Goal: Transaction & Acquisition: Subscribe to service/newsletter

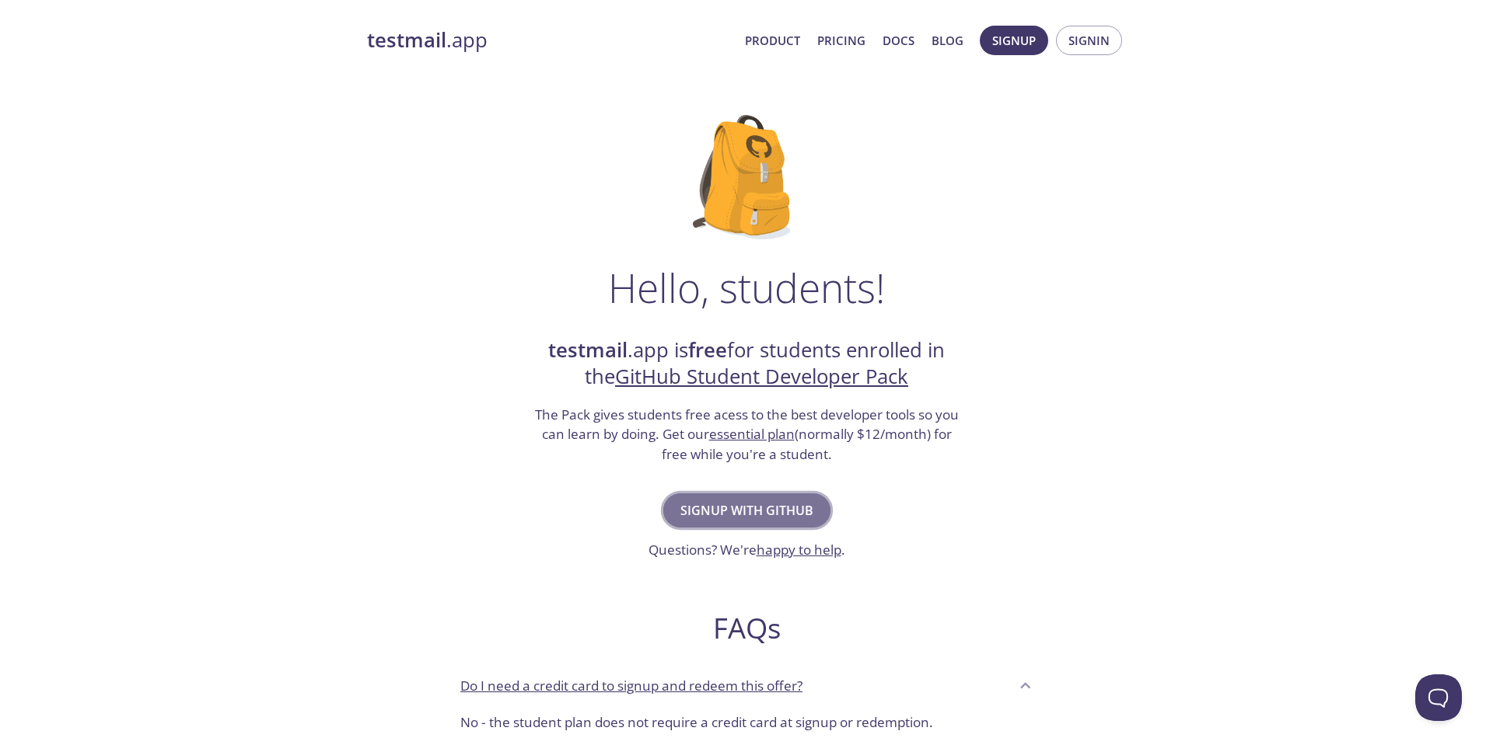
click at [794, 510] on span "Signup with GitHub" at bounding box center [746, 511] width 133 height 22
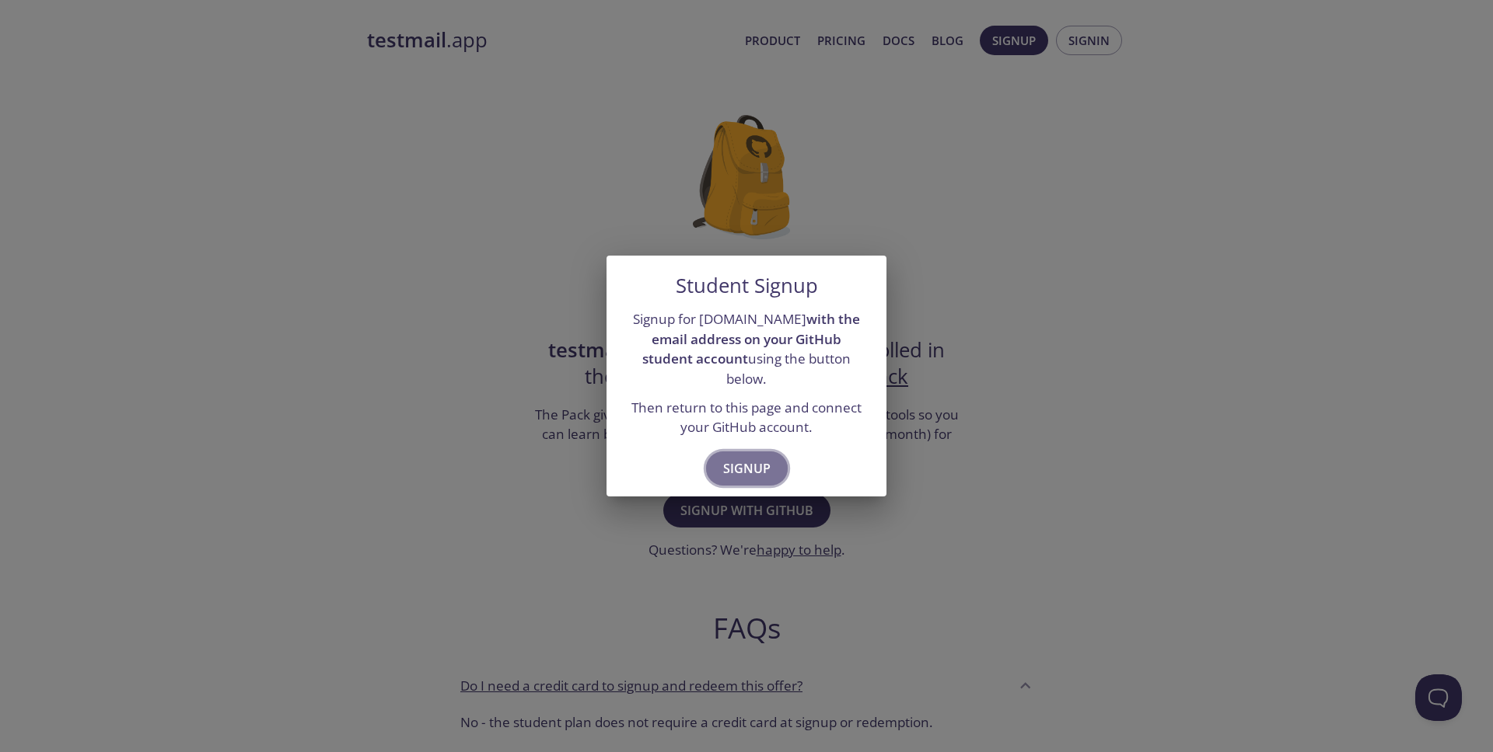
click at [766, 469] on span "Signup" at bounding box center [746, 469] width 47 height 22
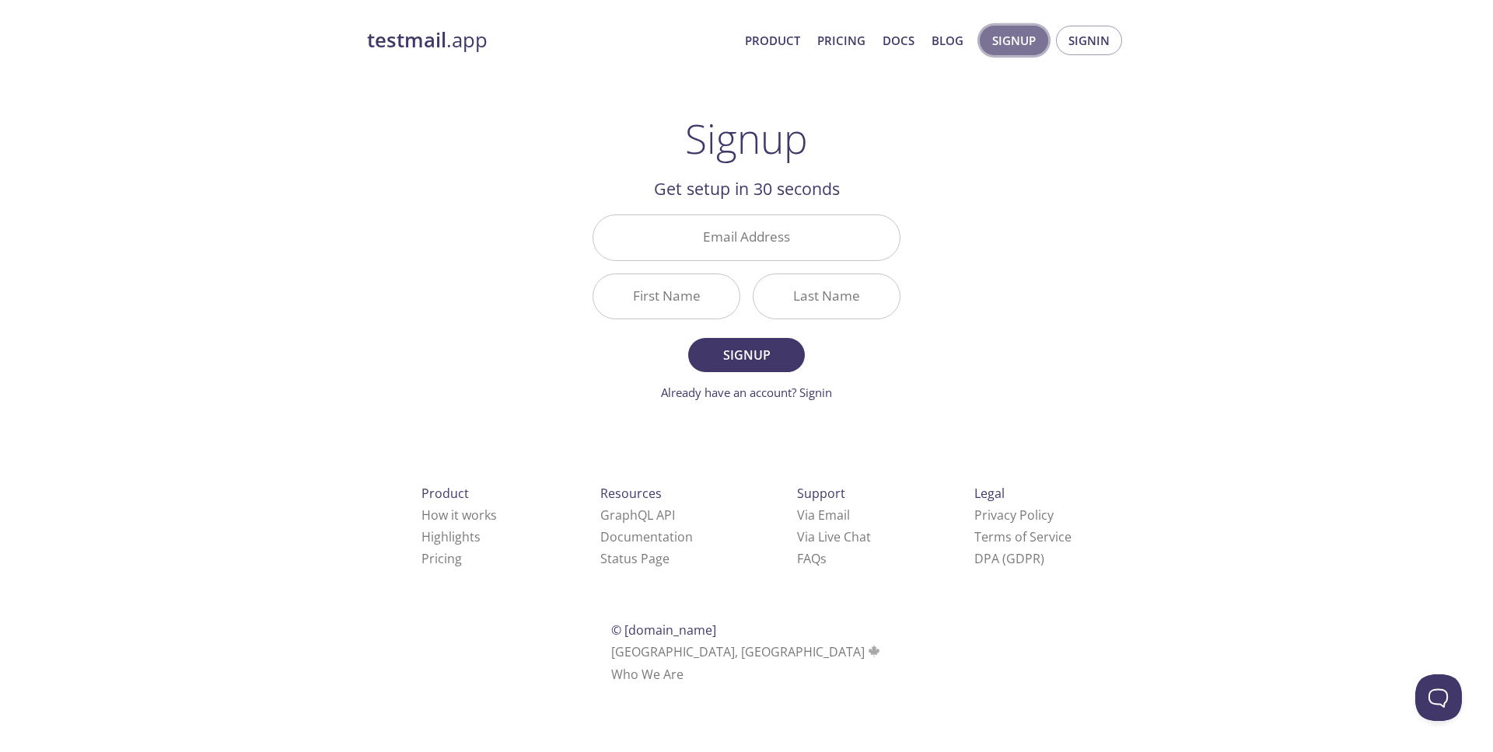
click at [1025, 48] on span "Signup" at bounding box center [1014, 40] width 44 height 20
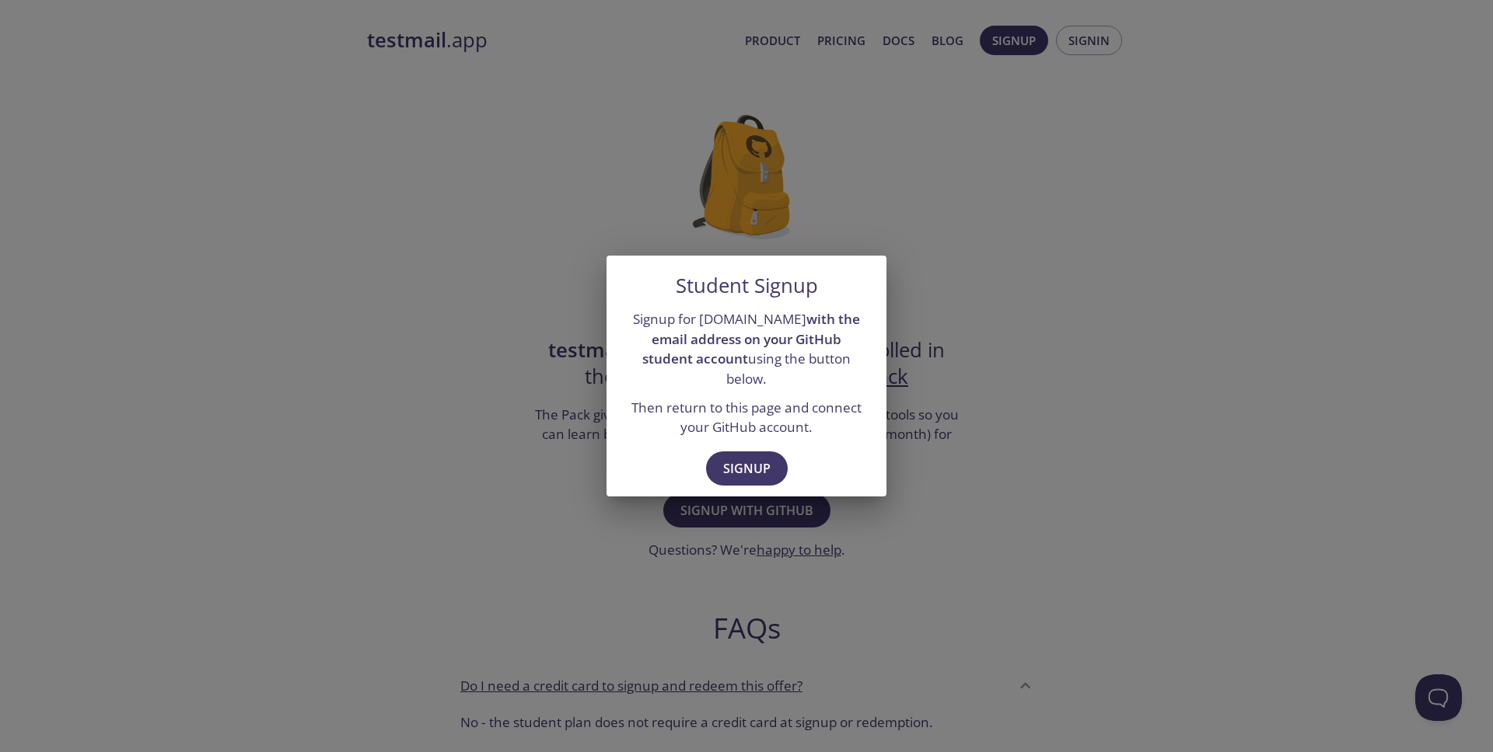
click at [967, 497] on div "Student Signup Signup for [DOMAIN_NAME] with the email address on your GitHub s…" at bounding box center [746, 376] width 1493 height 752
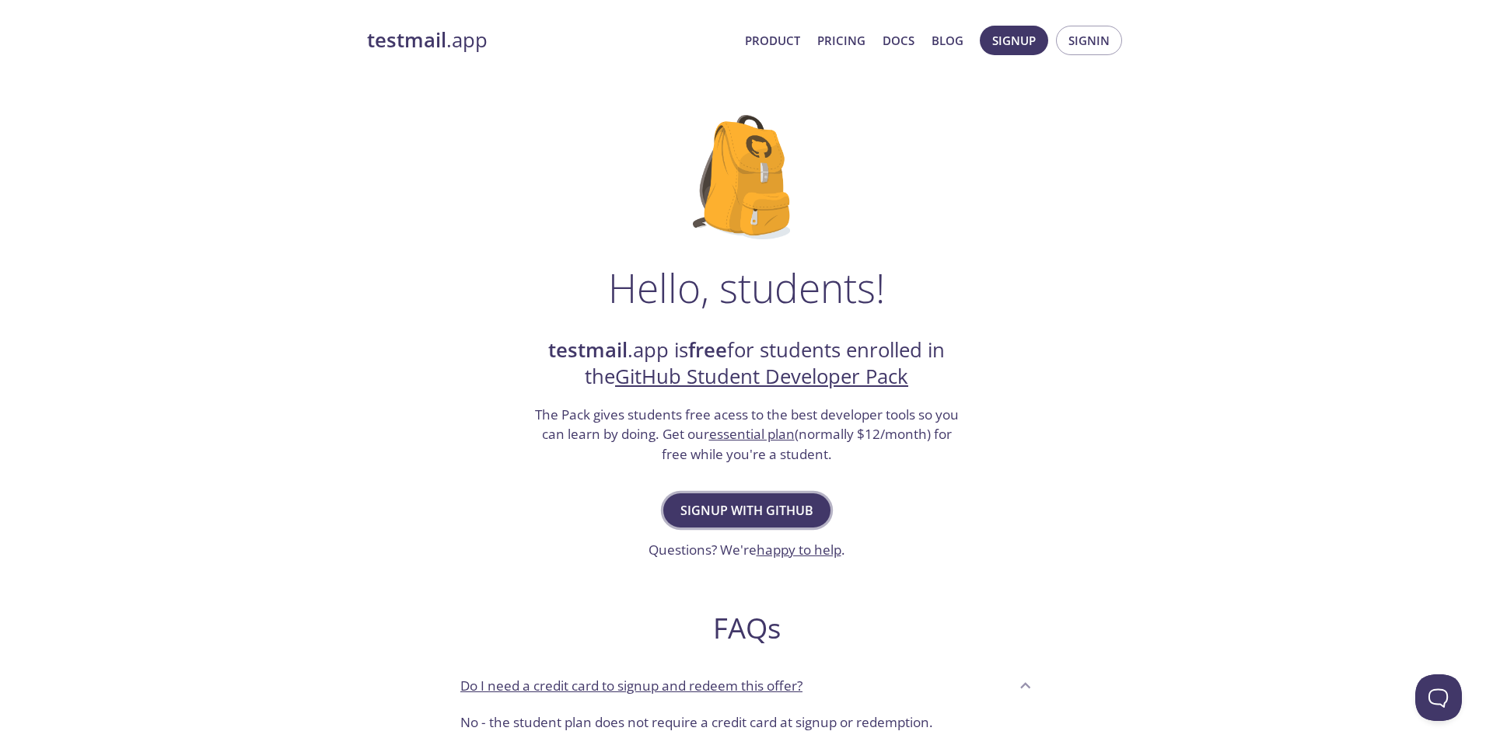
click at [760, 505] on span "Signup with GitHub" at bounding box center [746, 511] width 133 height 22
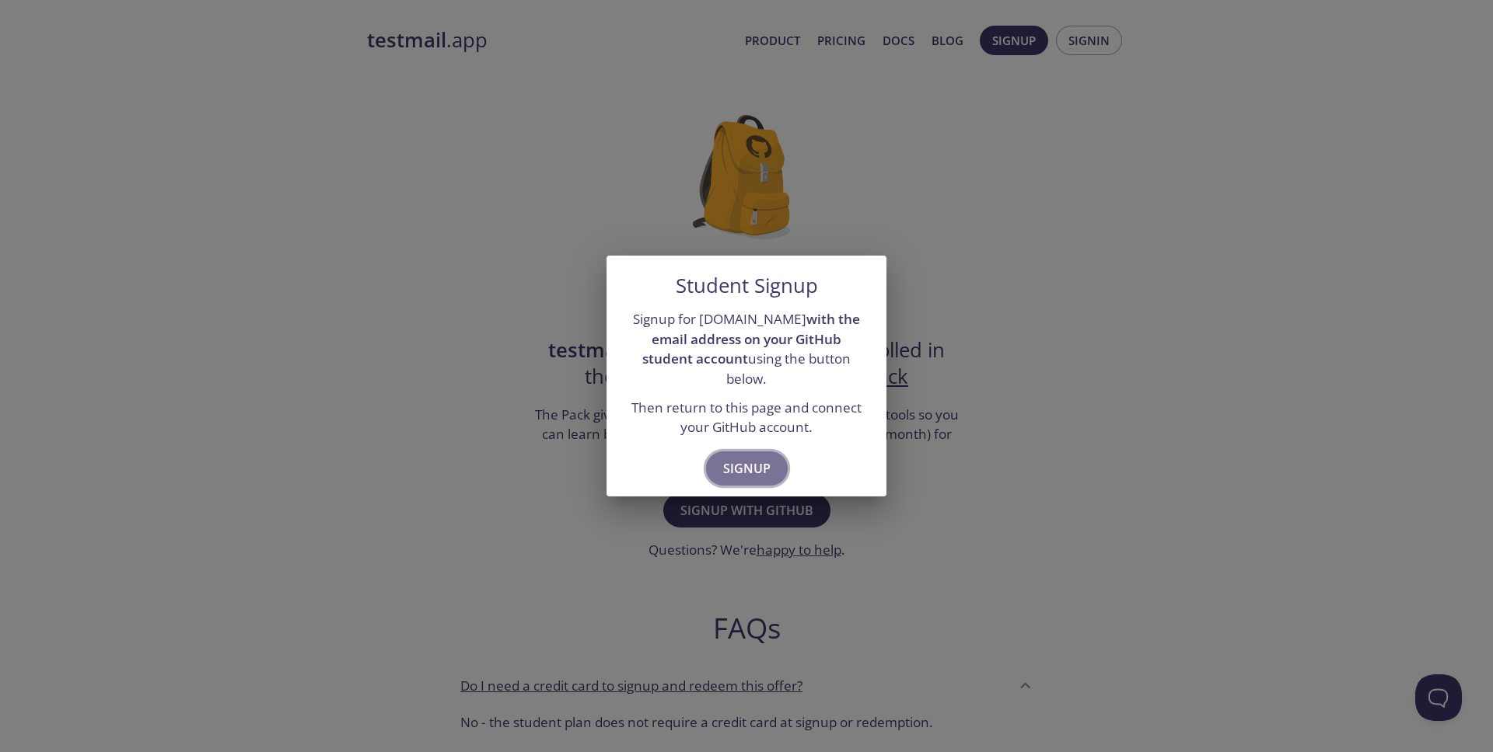
click at [747, 462] on span "Signup" at bounding box center [746, 469] width 47 height 22
click at [949, 420] on div "Student Signup Signup for [DOMAIN_NAME] with the email address on your GitHub s…" at bounding box center [746, 376] width 1493 height 752
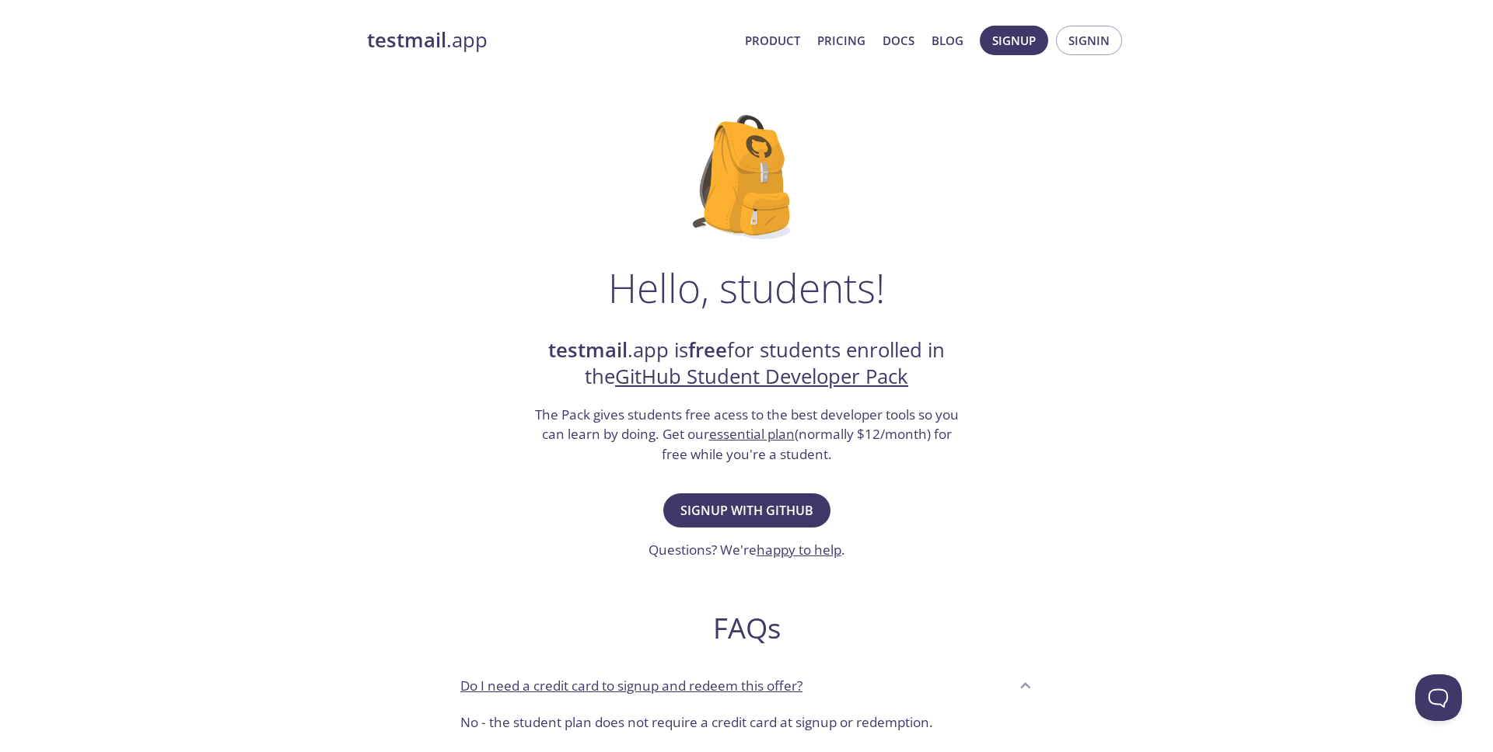
click at [736, 380] on link "GitHub Student Developer Pack" at bounding box center [761, 376] width 293 height 27
